Goal: Find specific page/section: Find specific page/section

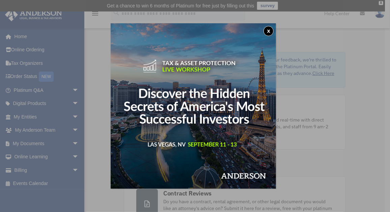
click at [69, 116] on div "x" at bounding box center [195, 106] width 390 height 212
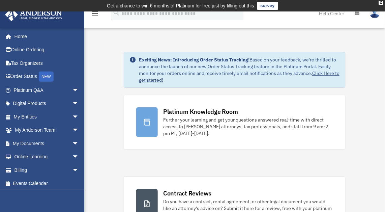
click at [72, 116] on span "arrow_drop_down" at bounding box center [78, 117] width 13 height 14
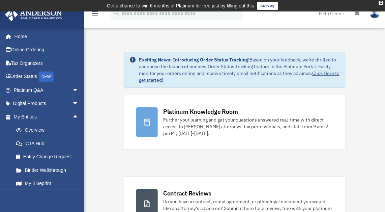
click at [72, 116] on span "arrow_drop_up" at bounding box center [78, 117] width 13 height 14
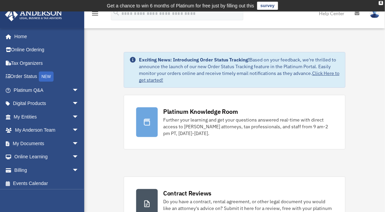
click at [72, 116] on span "arrow_drop_down" at bounding box center [78, 117] width 13 height 14
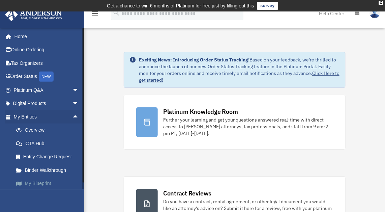
click at [49, 180] on link "My Blueprint" at bounding box center [49, 183] width 80 height 13
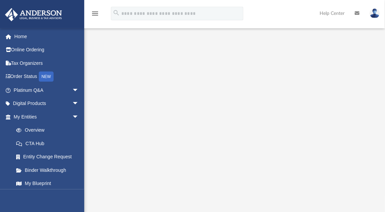
scroll to position [92, 0]
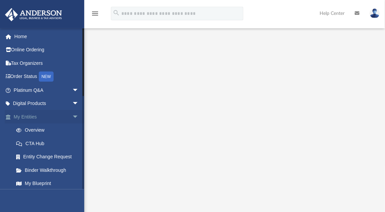
click at [37, 118] on link "My Entities arrow_drop_down" at bounding box center [47, 116] width 84 height 13
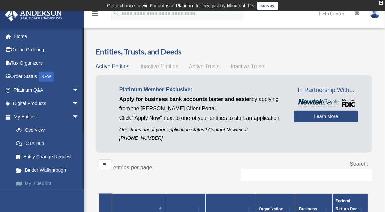
click at [42, 181] on link "My Blueprint" at bounding box center [49, 183] width 80 height 13
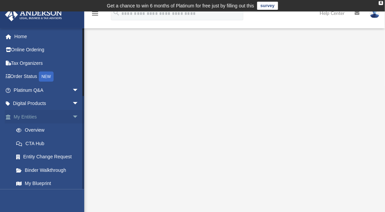
click at [33, 112] on link "My Entities arrow_drop_down" at bounding box center [47, 116] width 84 height 13
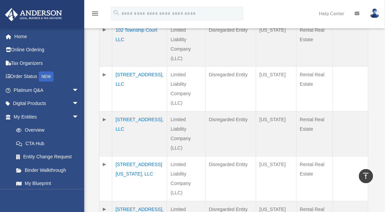
scroll to position [224, 0]
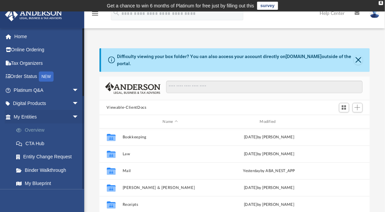
scroll to position [148, 266]
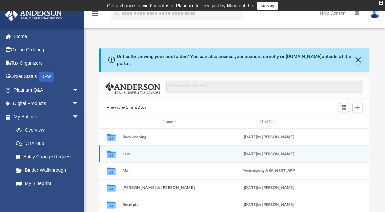
click at [123, 152] on button "Law" at bounding box center [170, 154] width 96 height 4
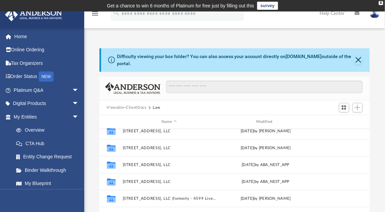
scroll to position [105, 0]
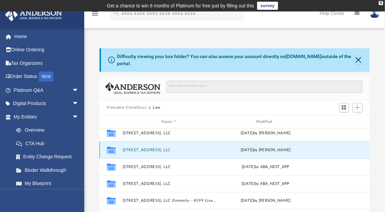
click at [143, 148] on button "[STREET_ADDRESS], LLC" at bounding box center [168, 150] width 93 height 4
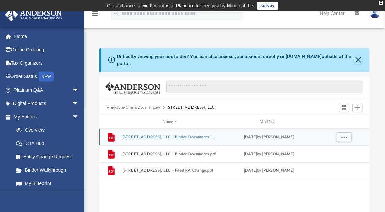
scroll to position [0, 0]
click at [342, 132] on button "More options" at bounding box center [343, 137] width 15 height 10
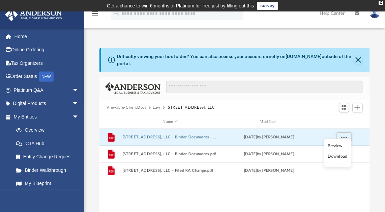
click at [331, 145] on li "Preview" at bounding box center [338, 145] width 20 height 7
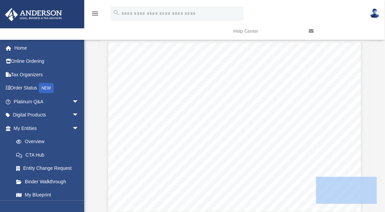
scroll to position [458, 0]
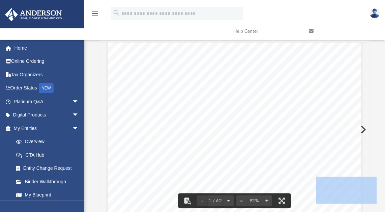
drag, startPoint x: 365, startPoint y: 48, endPoint x: 236, endPoint y: 79, distance: 133.1
